Goal: Information Seeking & Learning: Learn about a topic

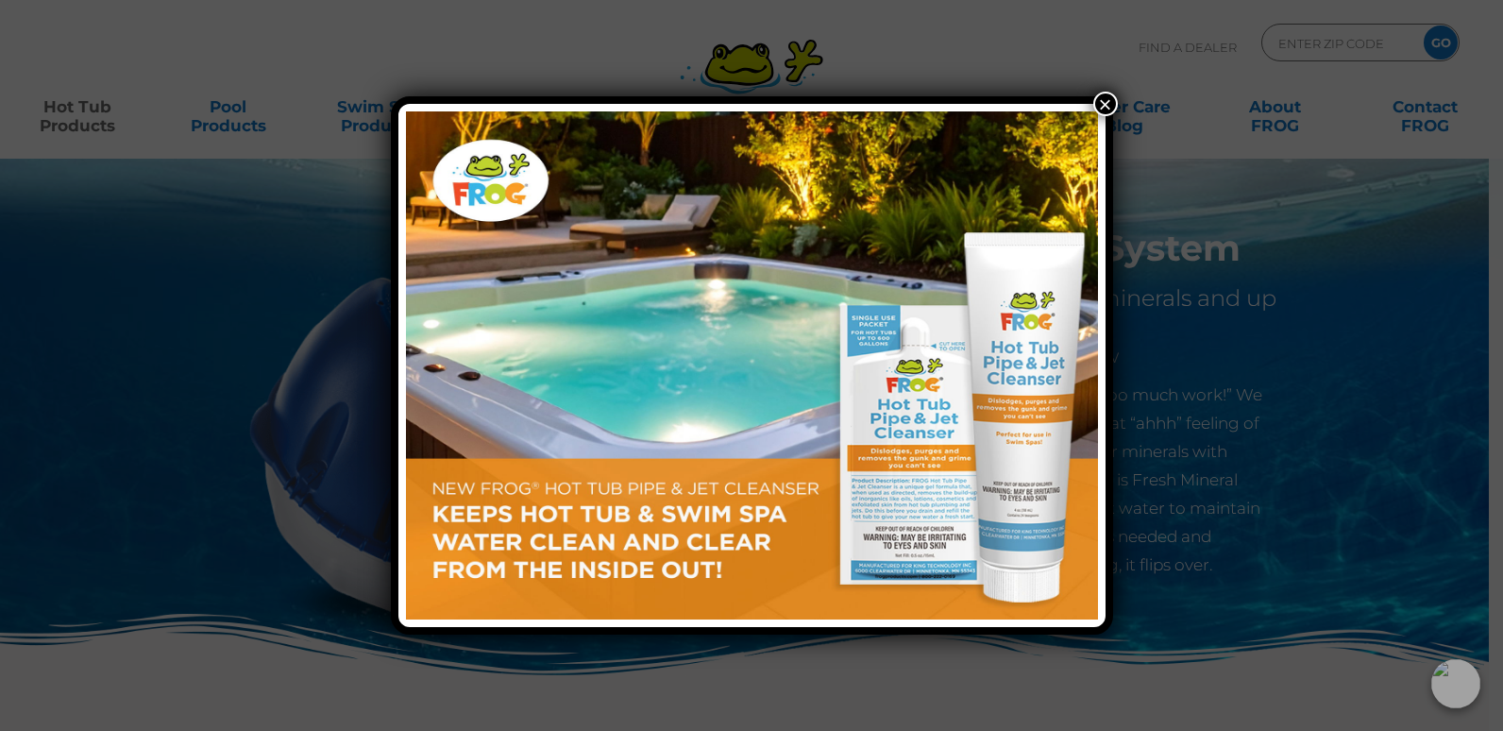
click at [1112, 104] on button "×" at bounding box center [1105, 104] width 25 height 25
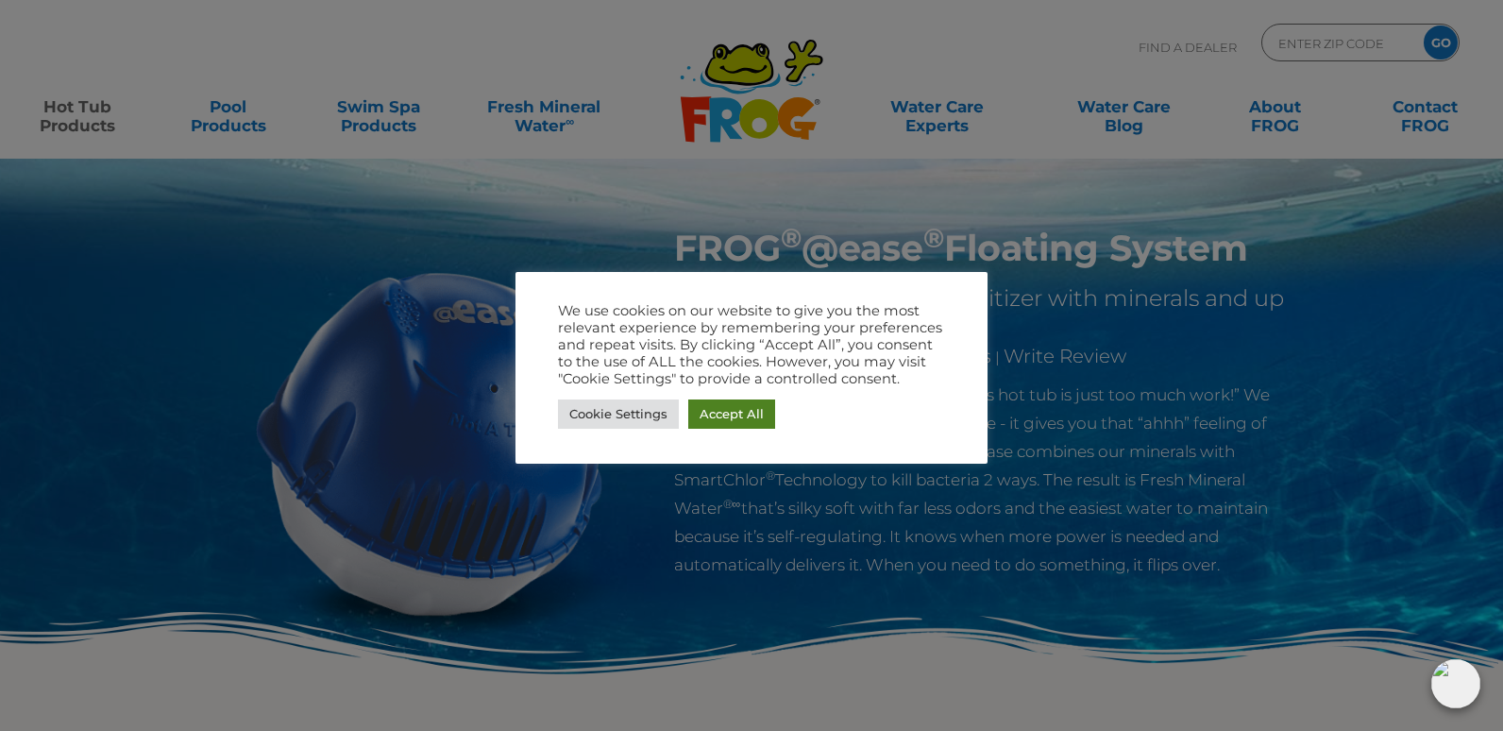
click at [720, 413] on link "Accept All" at bounding box center [731, 413] width 87 height 29
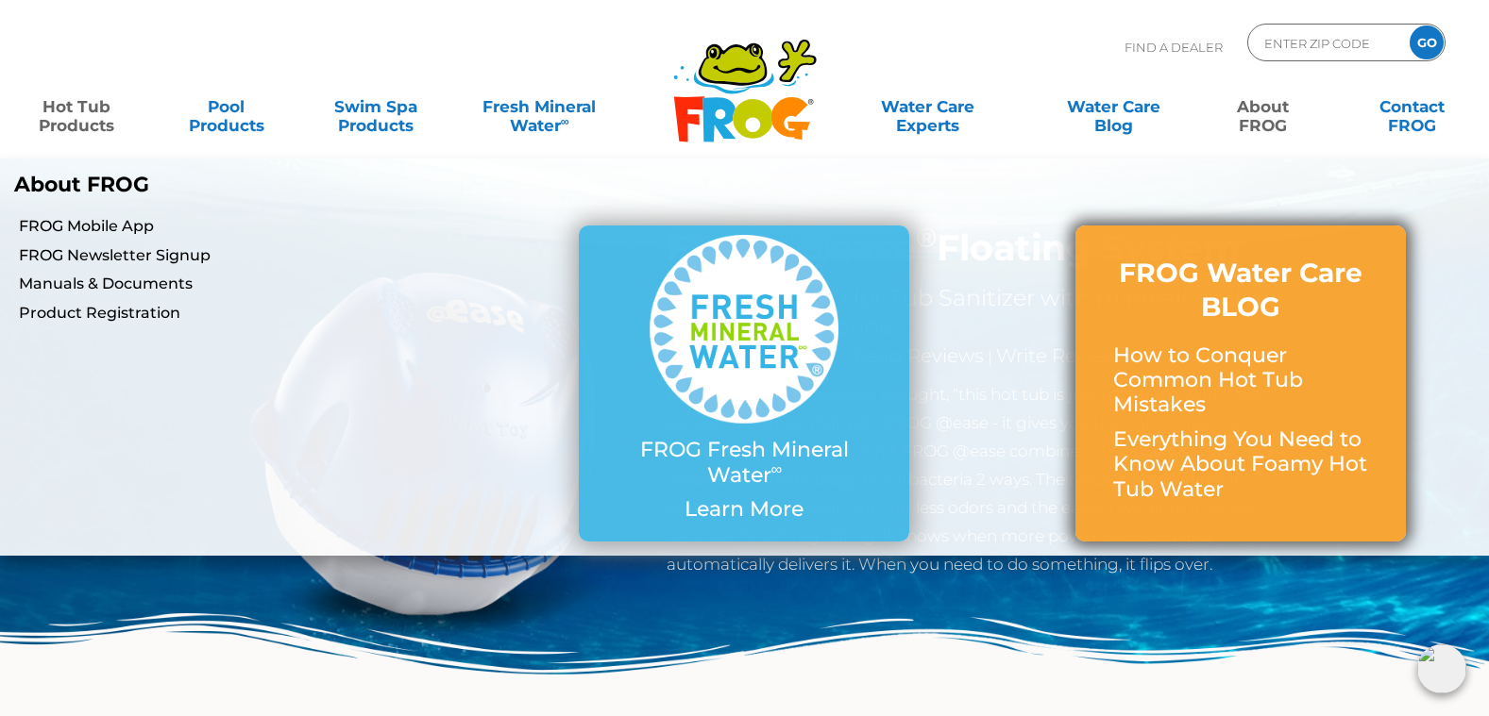
click at [1252, 291] on h3 "FROG Water Care BLOG" at bounding box center [1240, 290] width 255 height 69
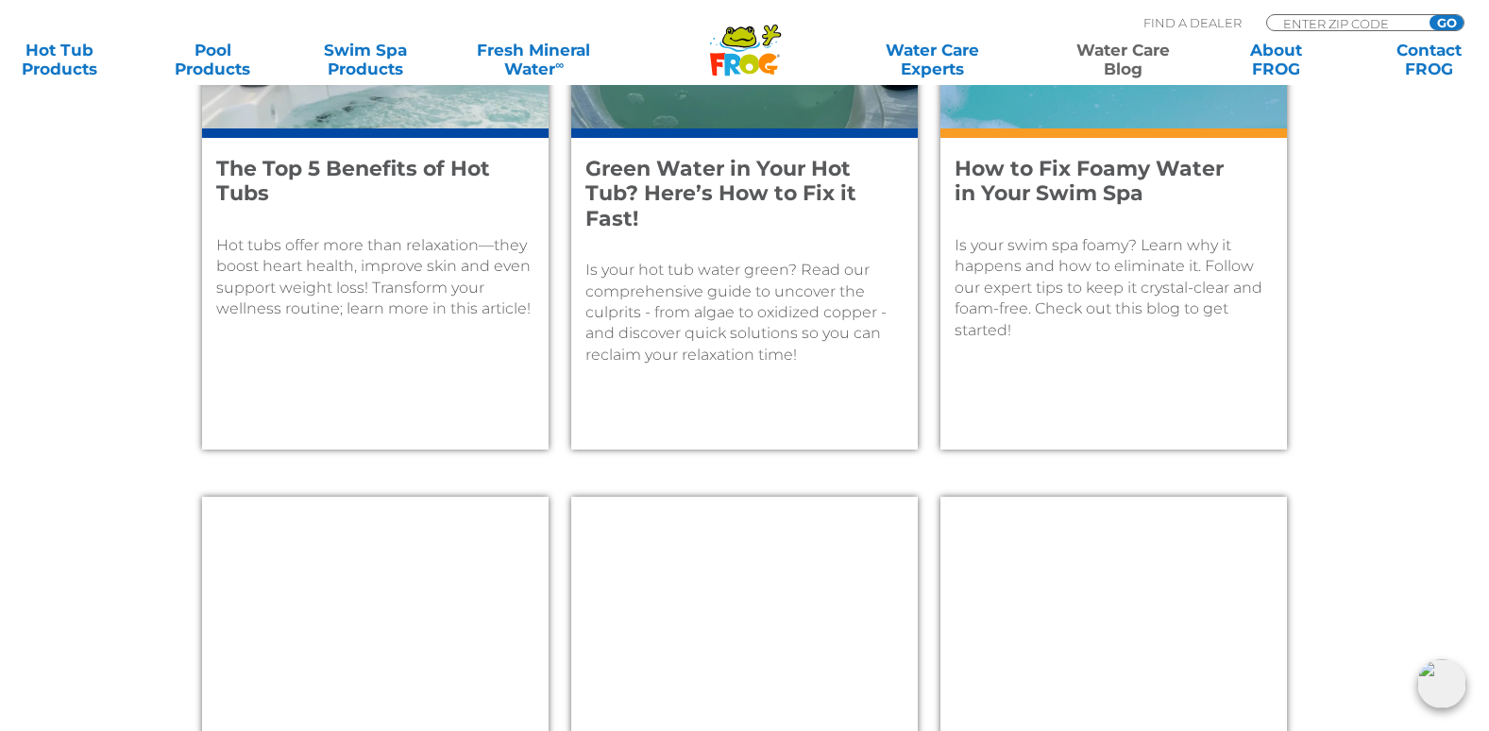
scroll to position [2265, 0]
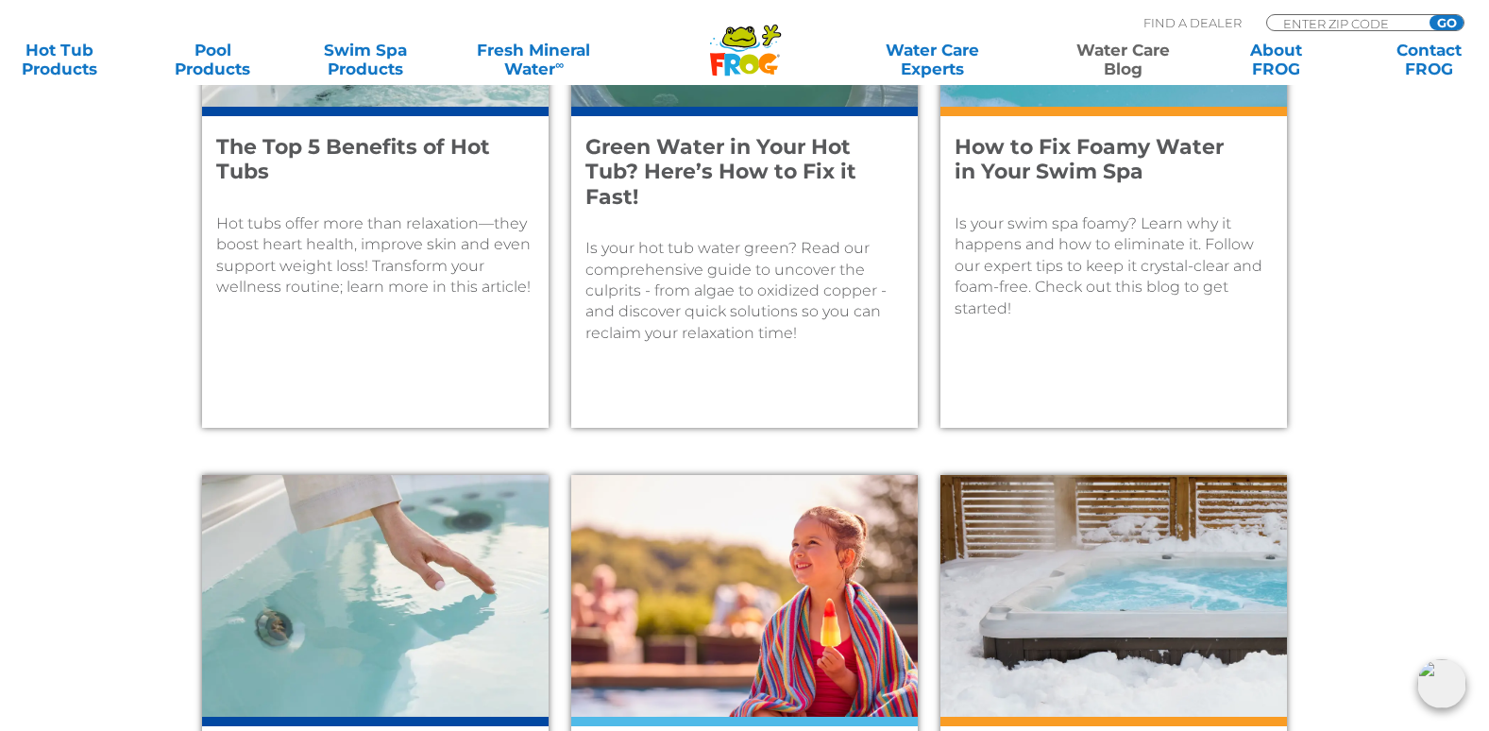
click at [1083, 170] on h4 "How to Fix Foamy Water in Your Swim Spa" at bounding box center [1100, 160] width 293 height 50
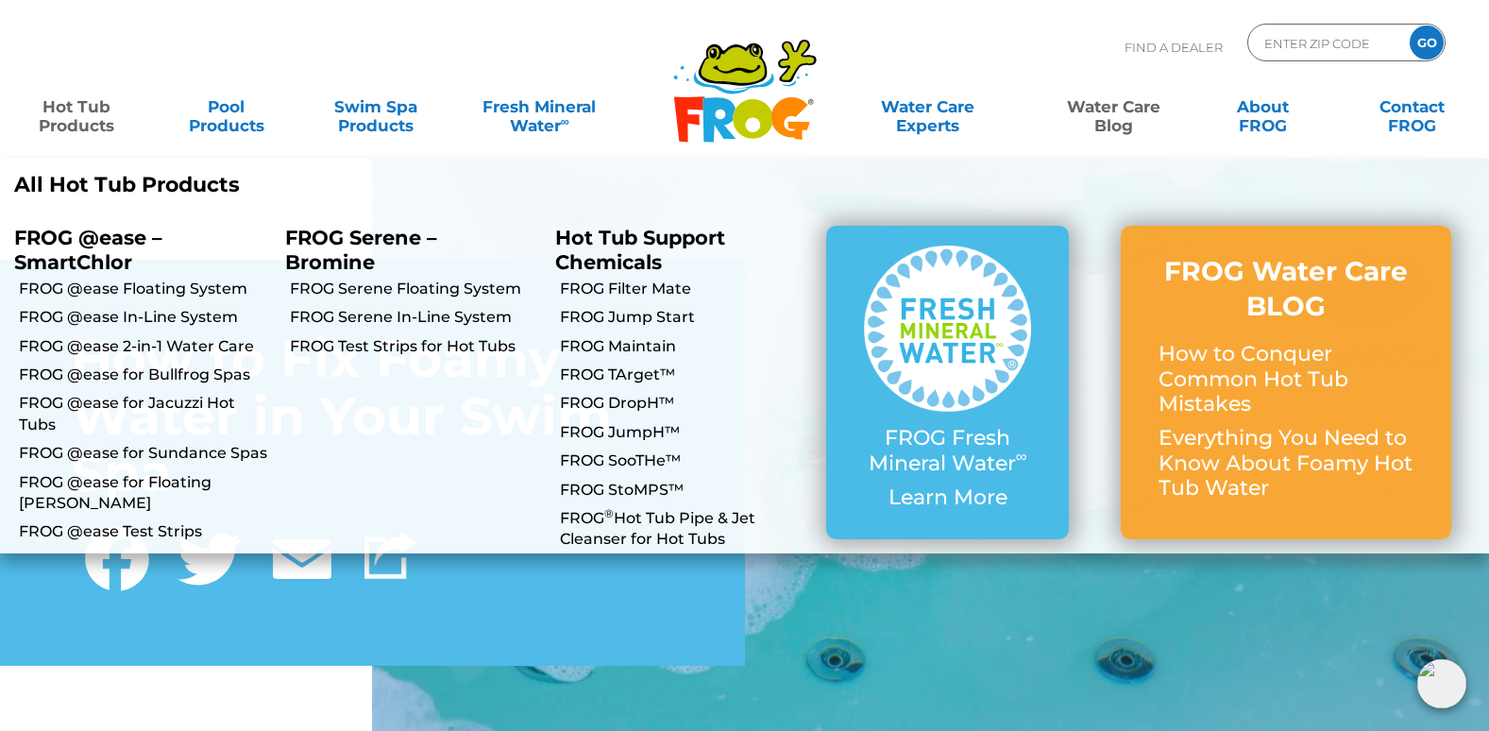
click at [87, 124] on link "Hot Tub Products" at bounding box center [77, 107] width 116 height 38
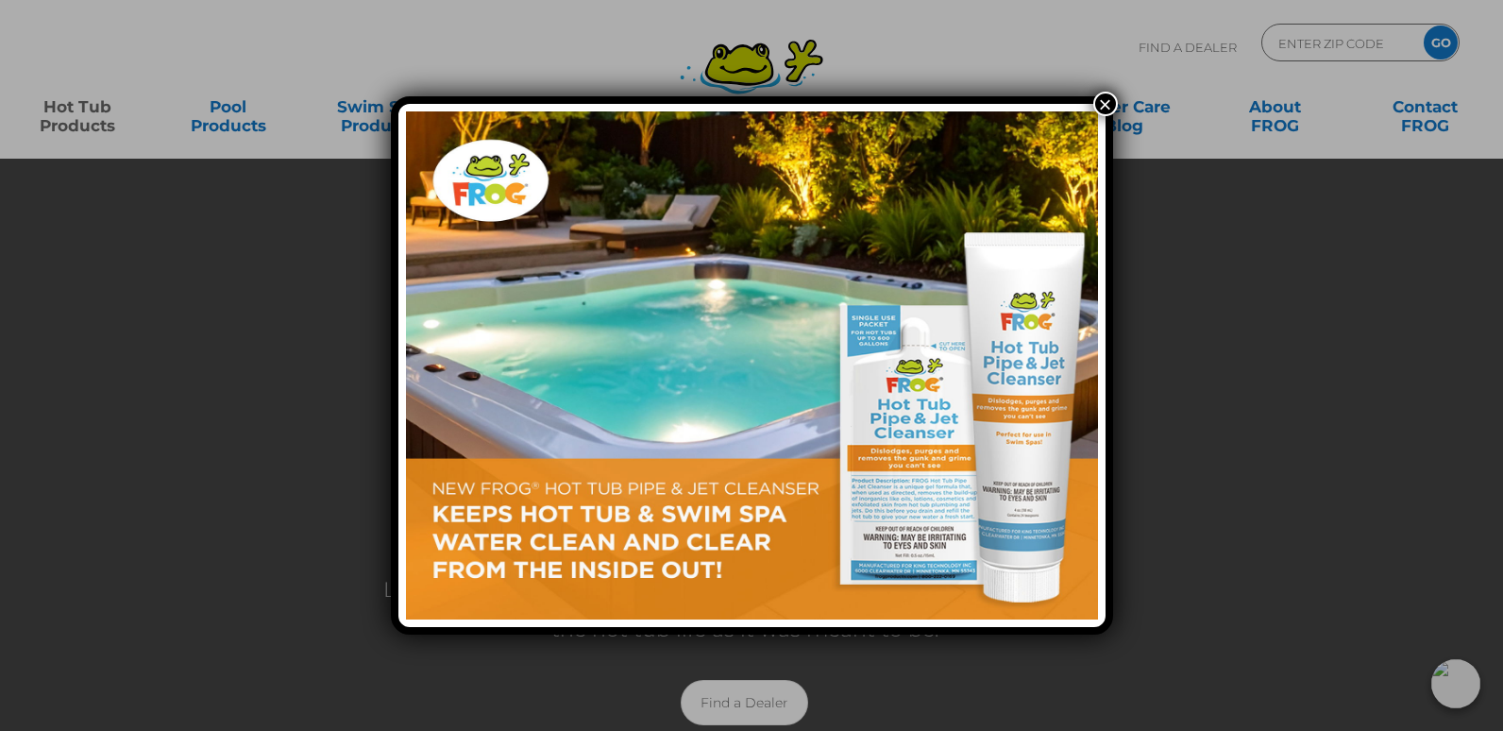
click at [1097, 101] on button "×" at bounding box center [1105, 104] width 25 height 25
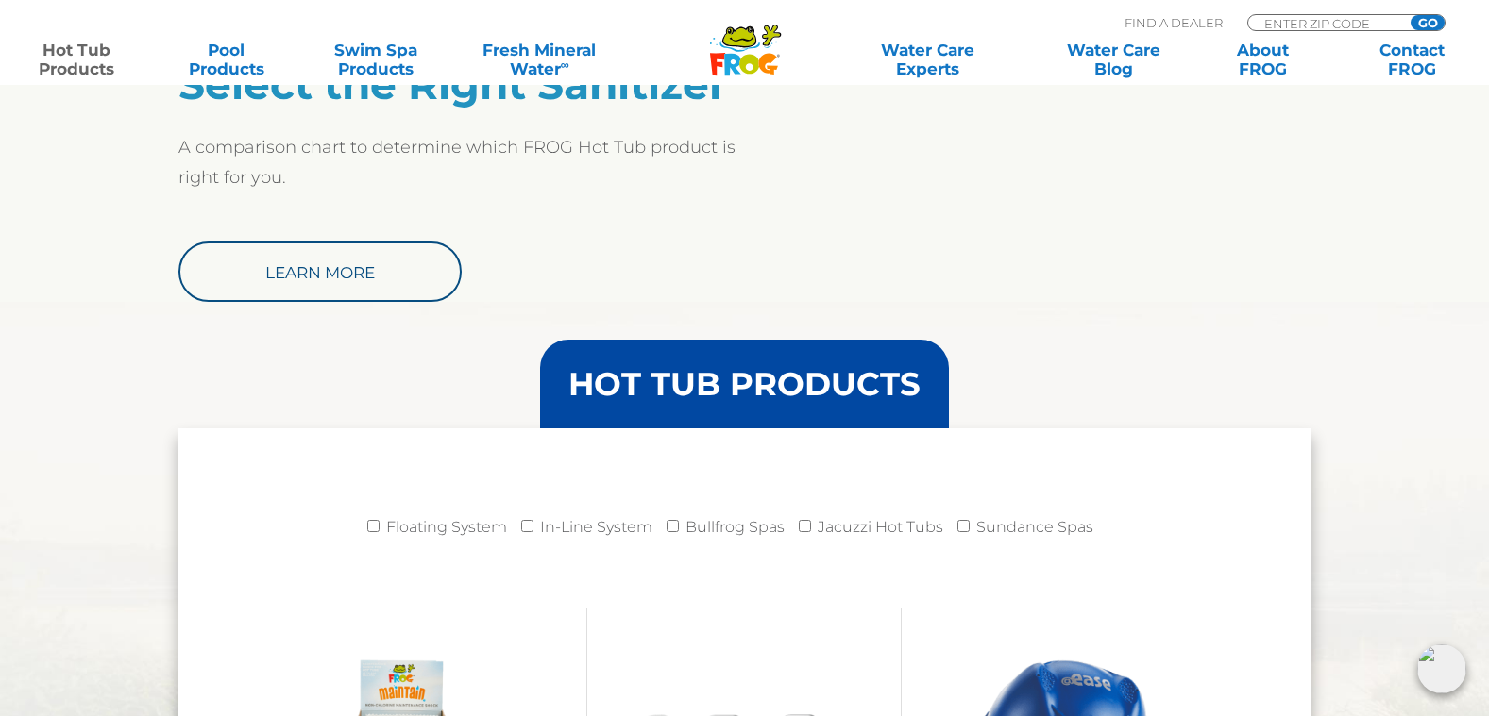
scroll to position [1605, 0]
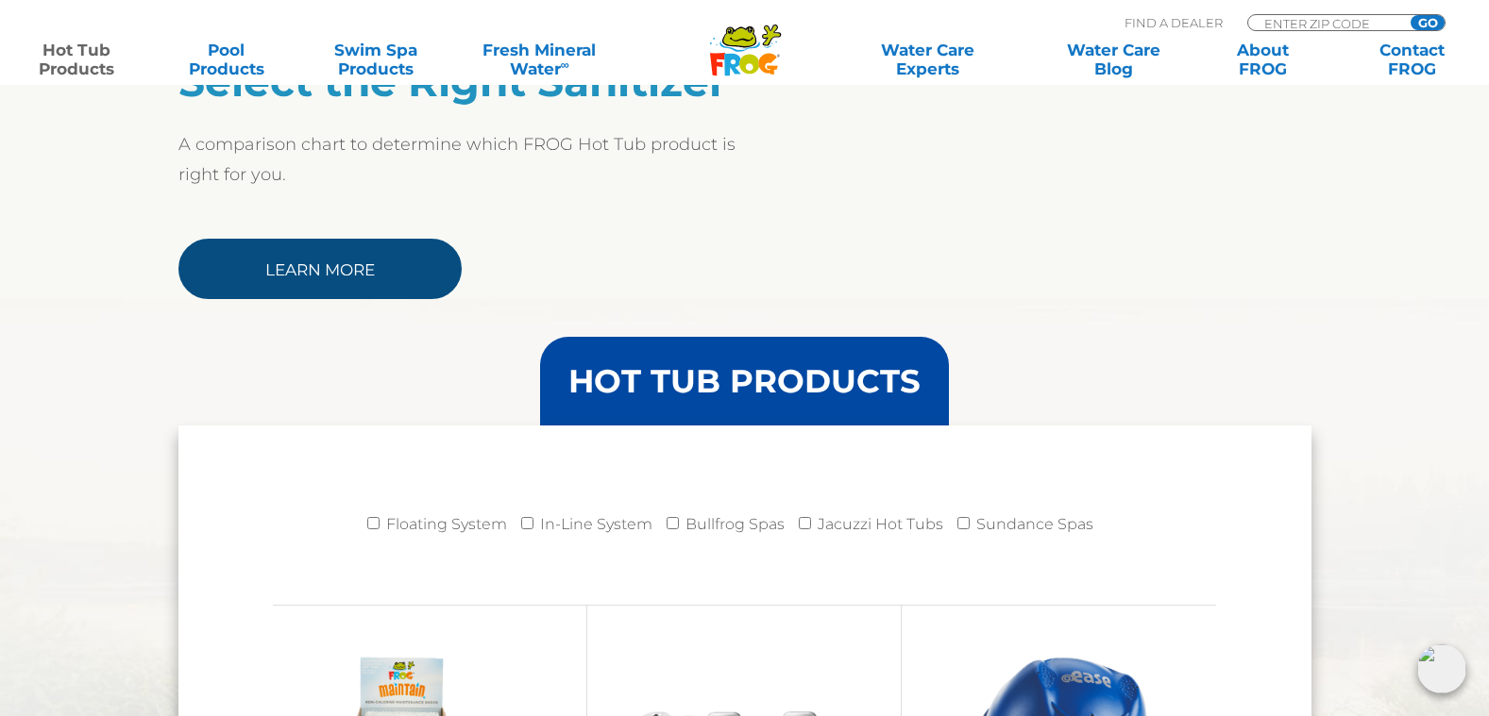
click at [335, 267] on link "Learn More" at bounding box center [319, 269] width 283 height 60
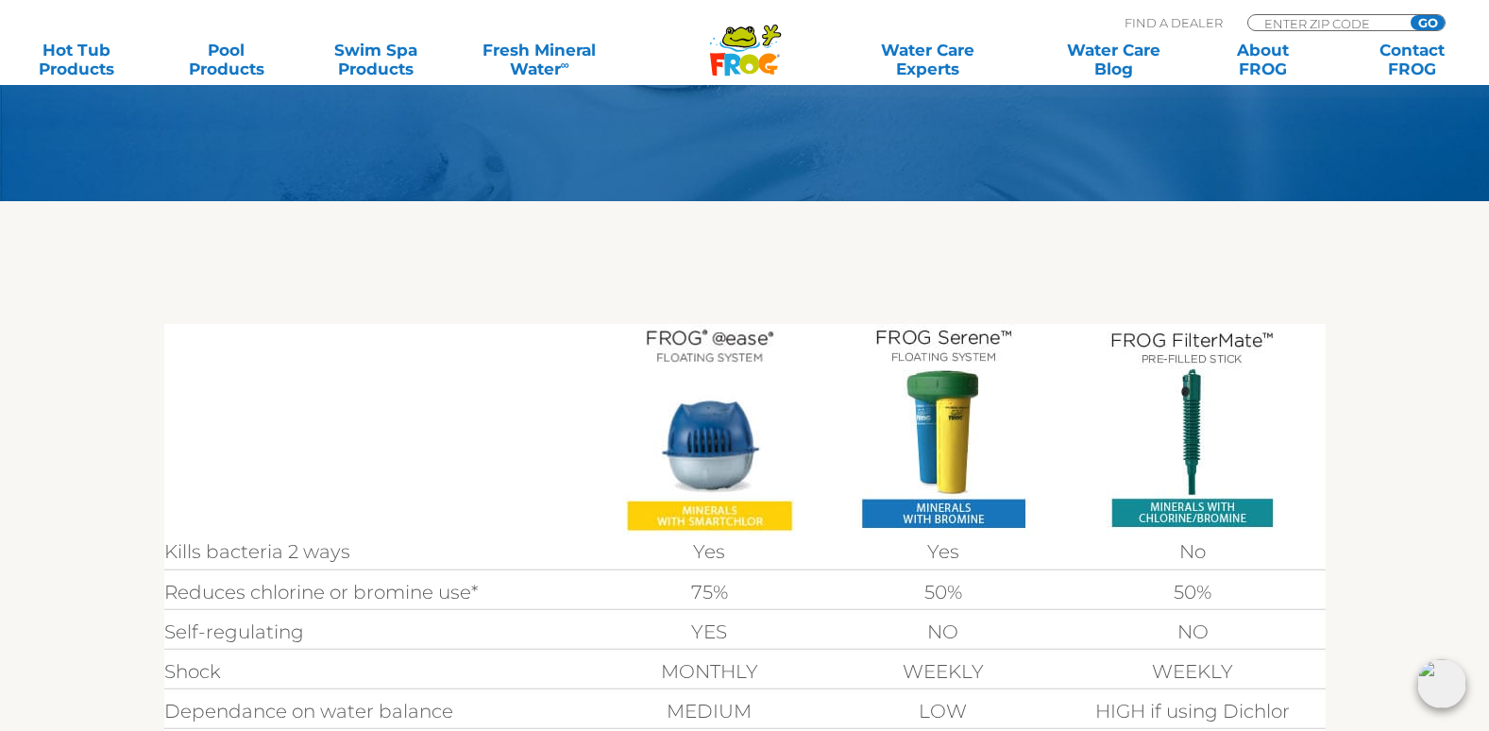
scroll to position [378, 0]
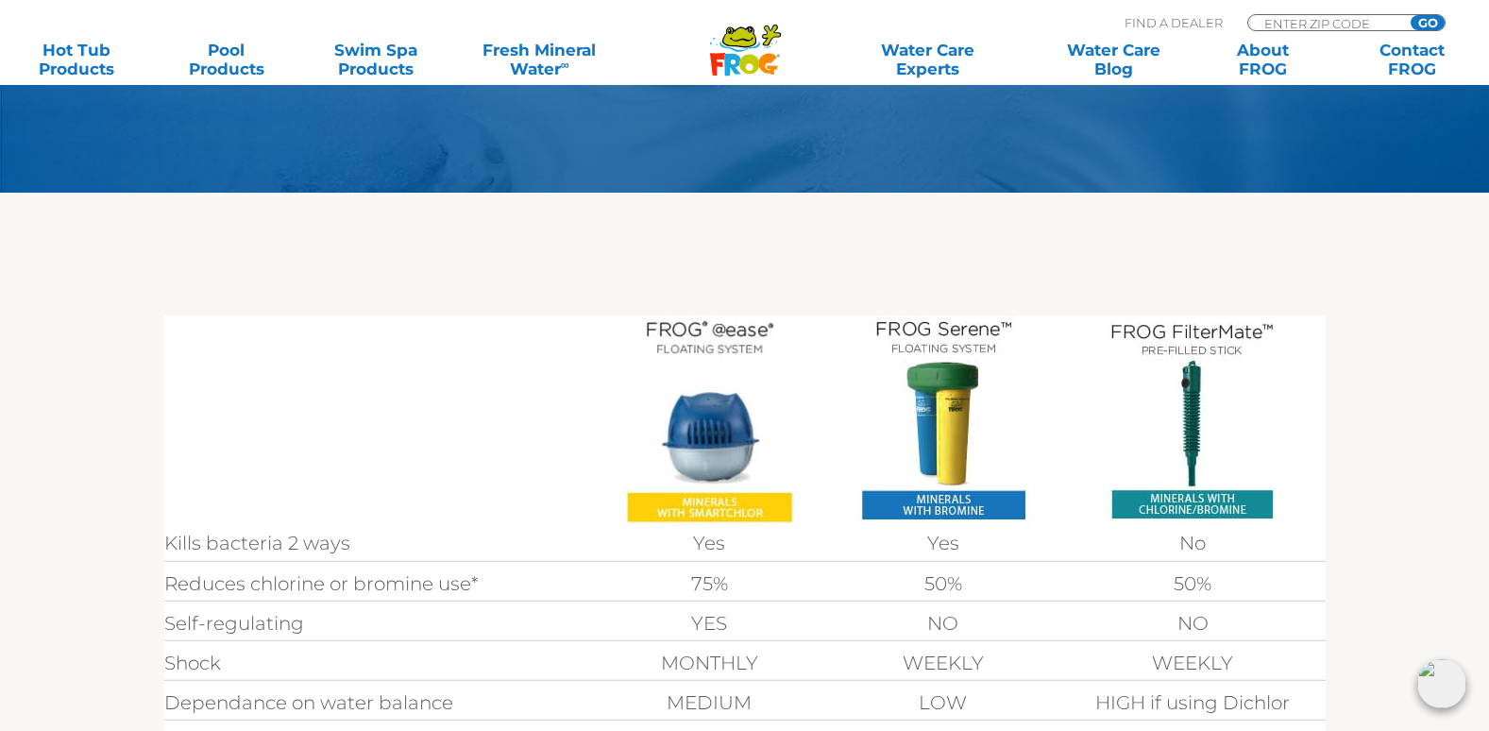
click at [716, 438] on img at bounding box center [709, 420] width 172 height 211
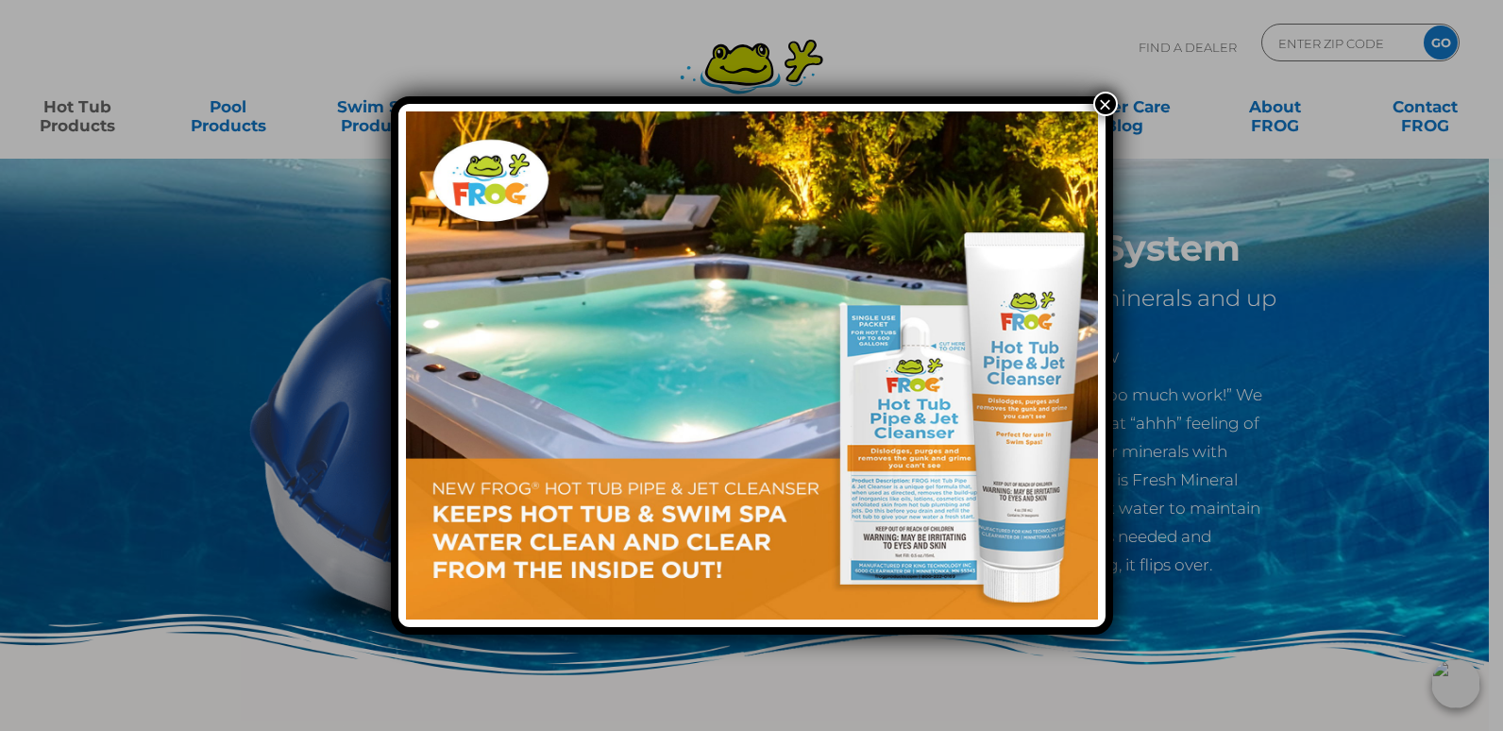
click at [931, 446] on img at bounding box center [752, 365] width 692 height 508
